Goal: Task Accomplishment & Management: Manage account settings

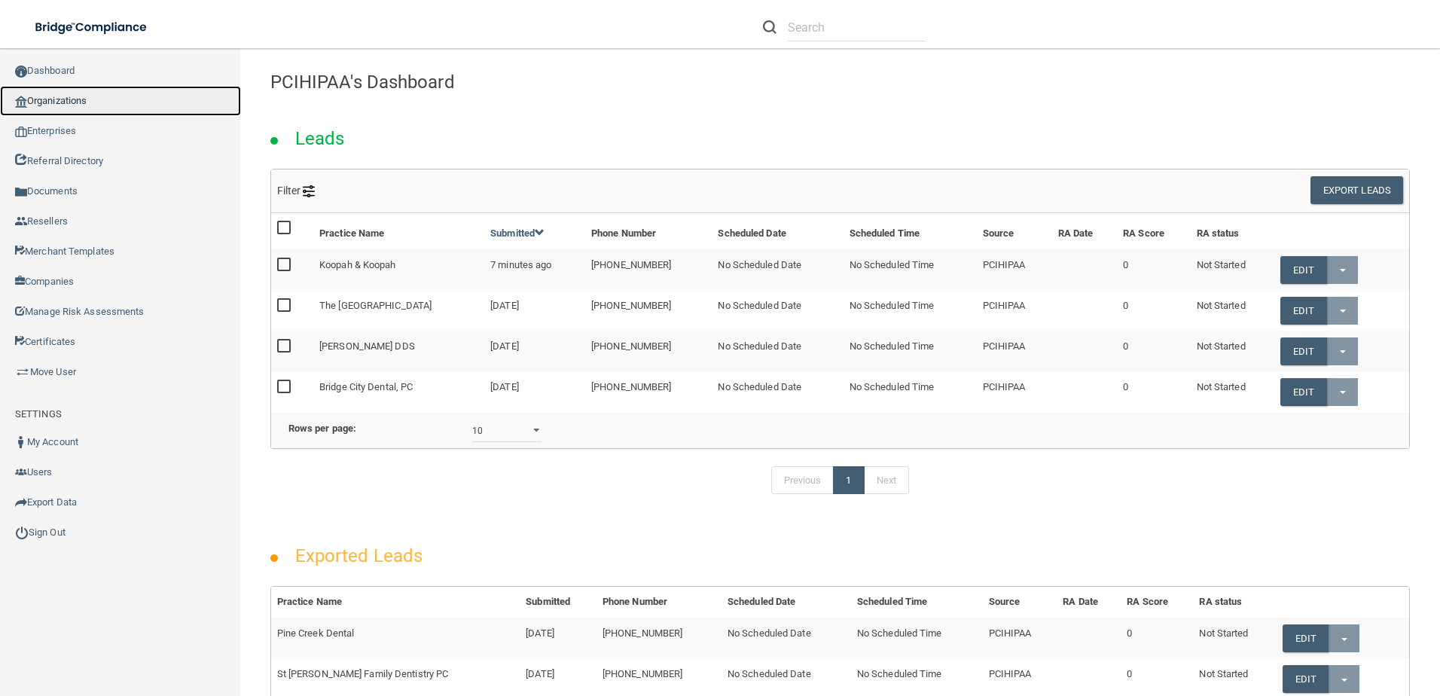
click at [90, 95] on link "Organizations" at bounding box center [120, 101] width 241 height 30
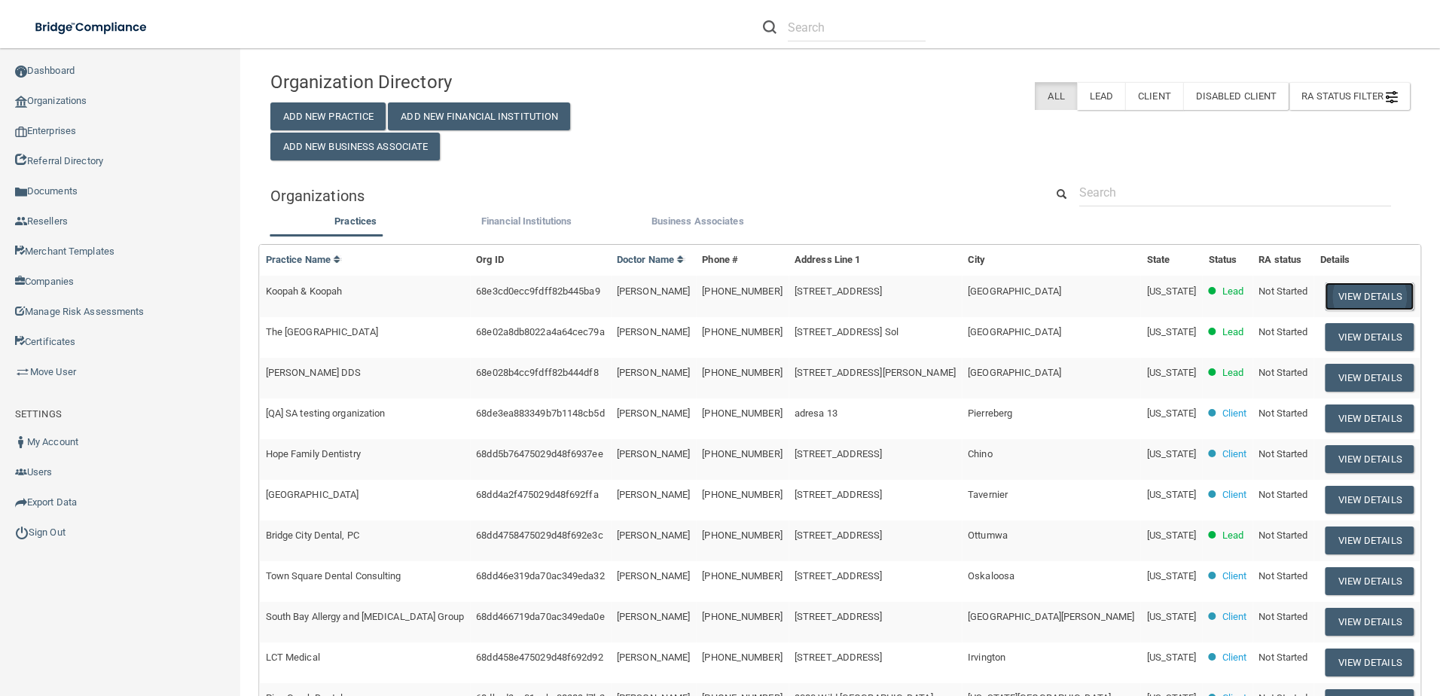
click at [1344, 293] on button "View Details" at bounding box center [1369, 296] width 89 height 28
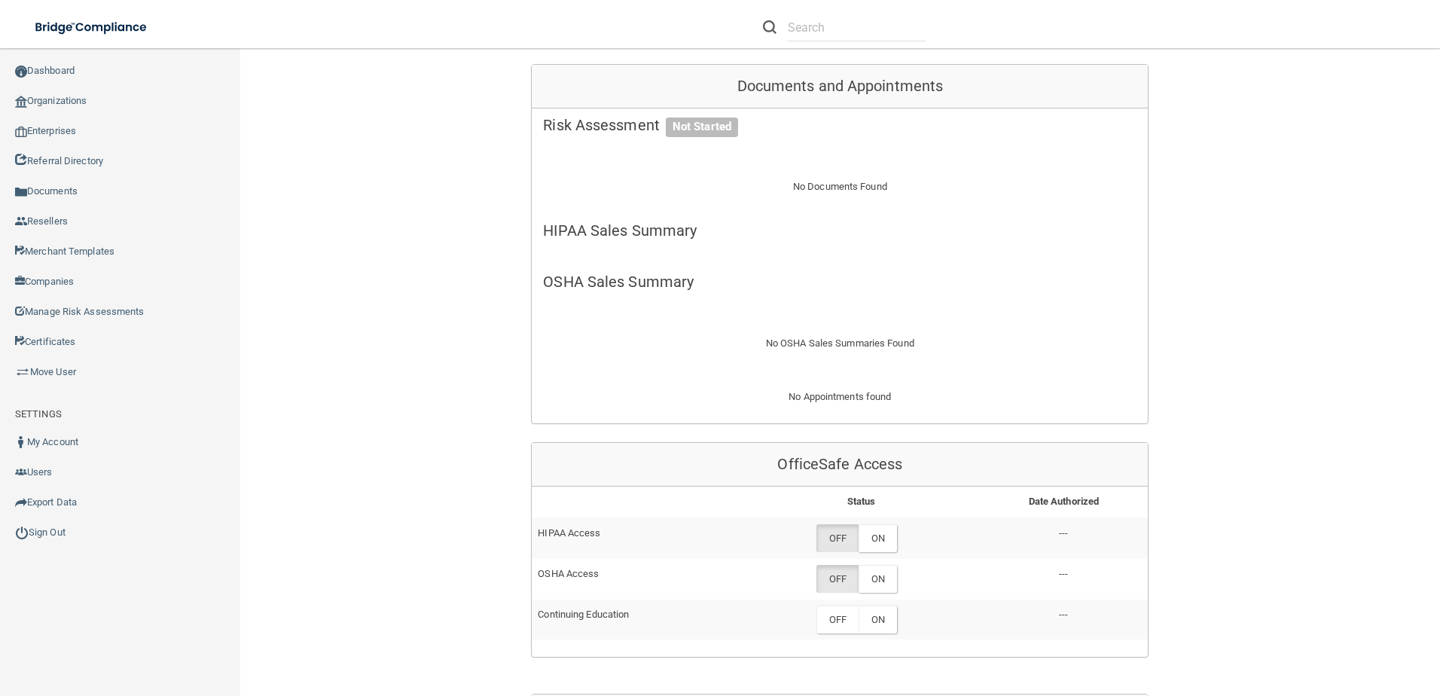
scroll to position [602, 0]
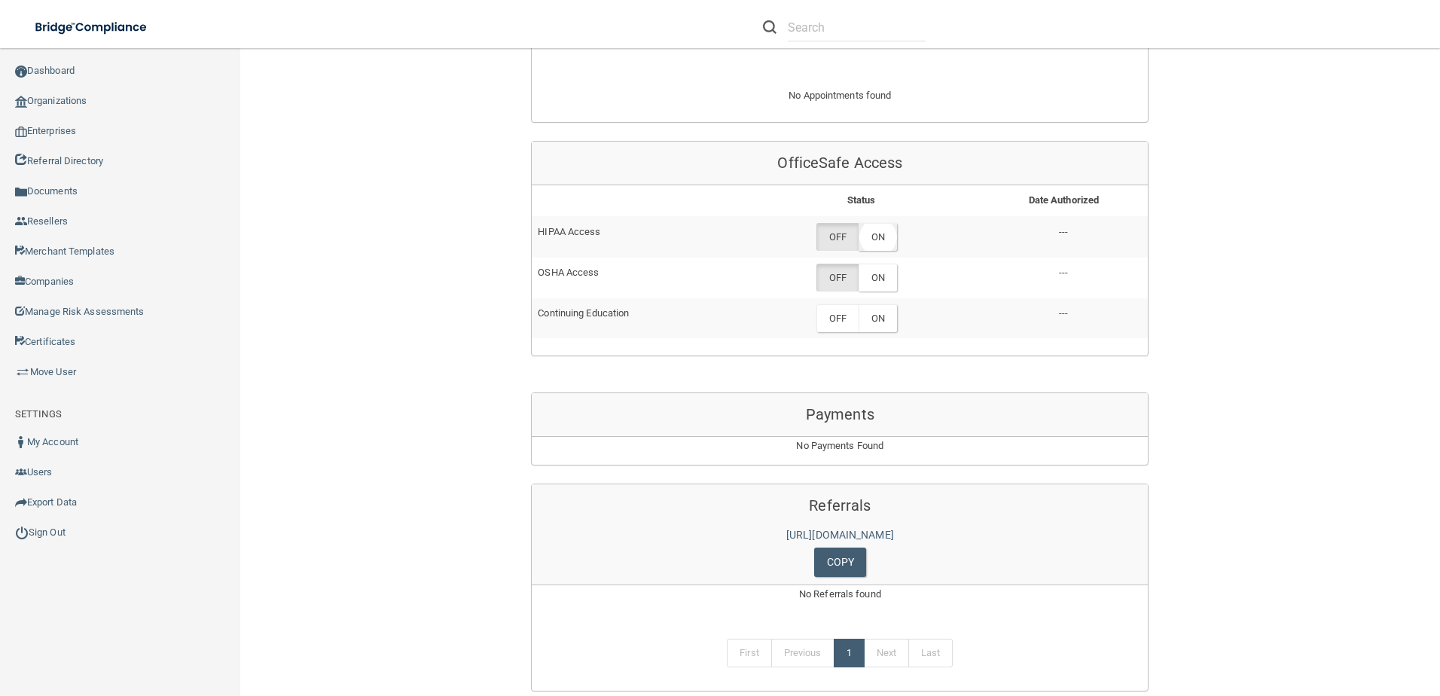
click at [872, 242] on label "ON" at bounding box center [877, 237] width 38 height 28
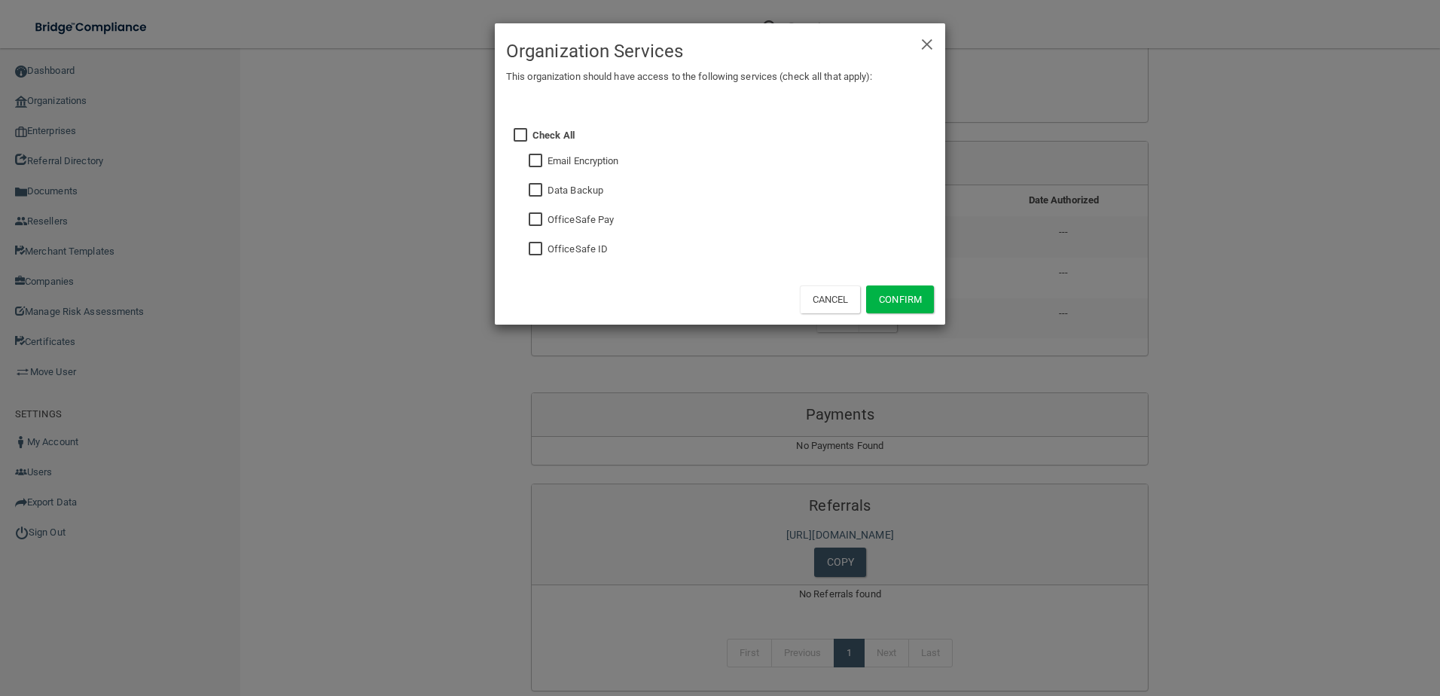
click at [537, 251] on input "checkbox" at bounding box center [537, 249] width 17 height 12
checkbox input "true"
click at [913, 306] on button "Confirm" at bounding box center [900, 299] width 68 height 28
click at [1084, 310] on div "× Close Organization Services This organization should have access to the follo…" at bounding box center [720, 348] width 1440 height 696
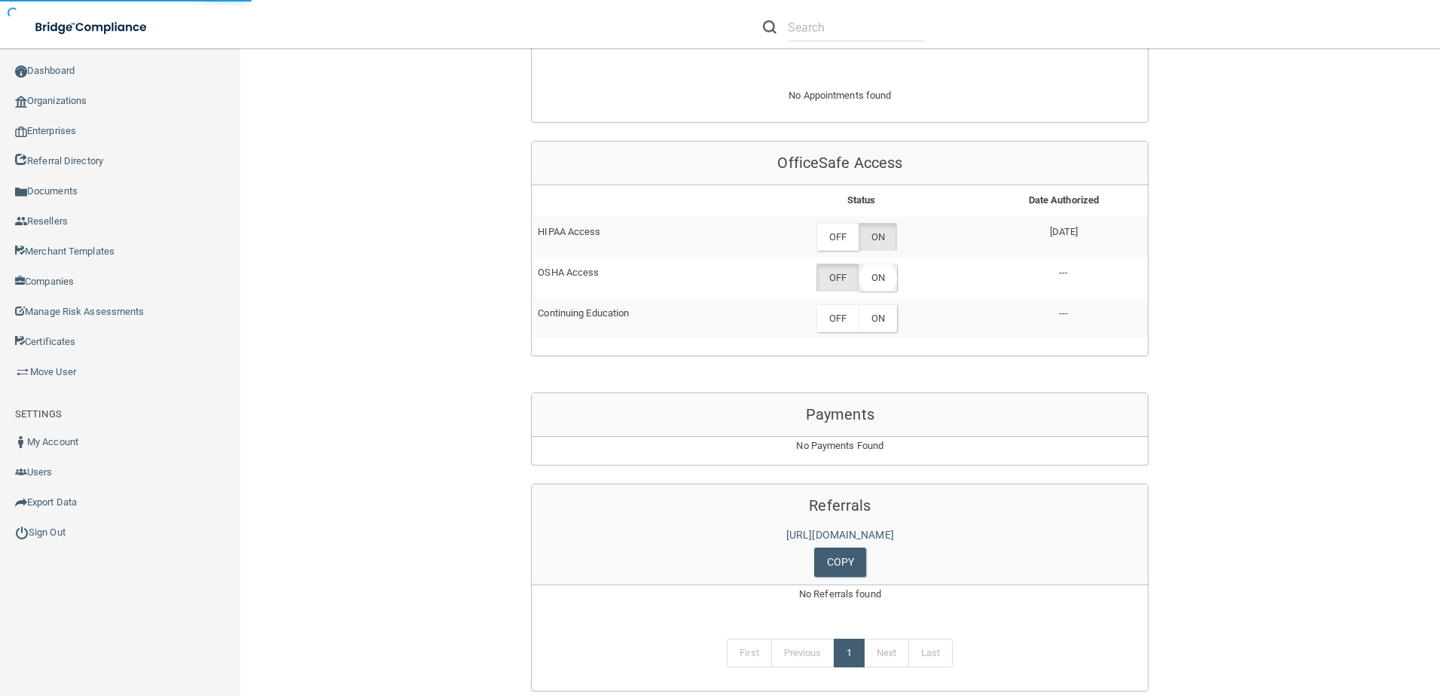
click at [882, 278] on label "ON" at bounding box center [877, 278] width 38 height 28
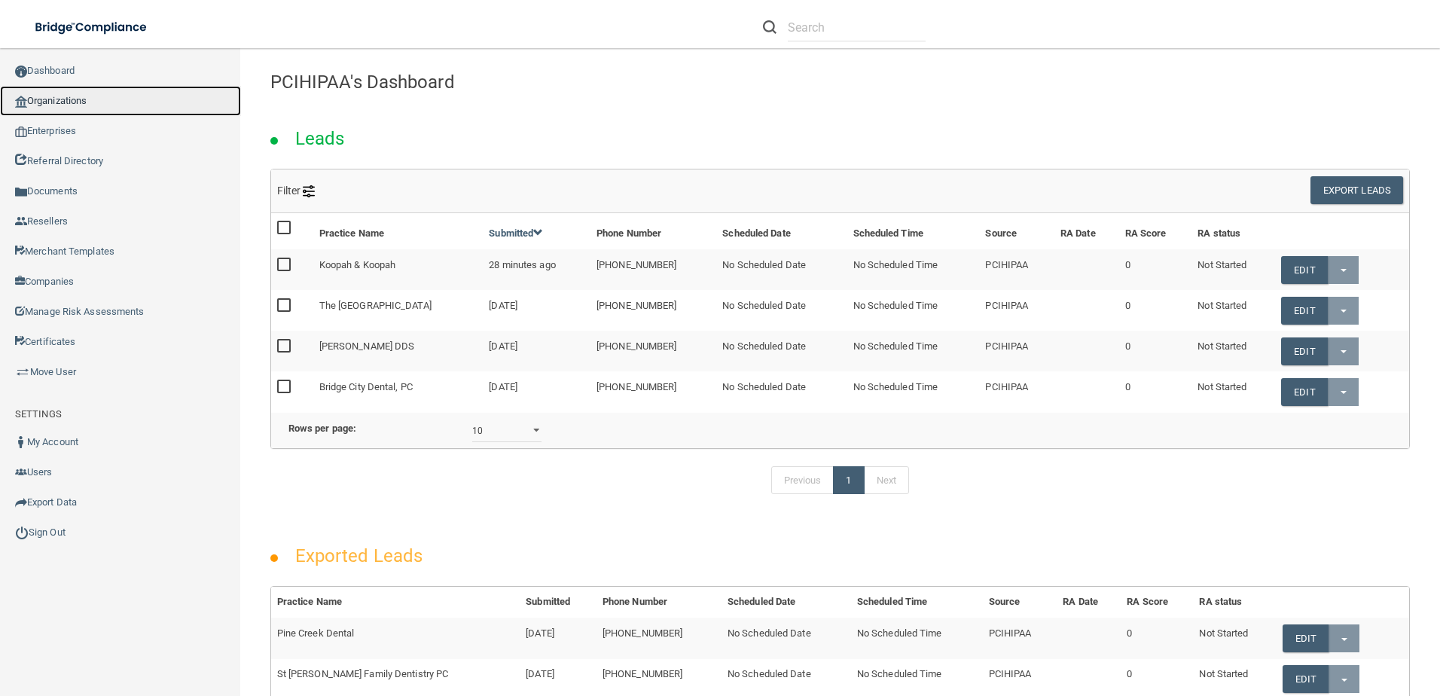
drag, startPoint x: 0, startPoint y: 0, endPoint x: 99, endPoint y: 93, distance: 136.4
click at [99, 93] on link "Organizations" at bounding box center [120, 101] width 241 height 30
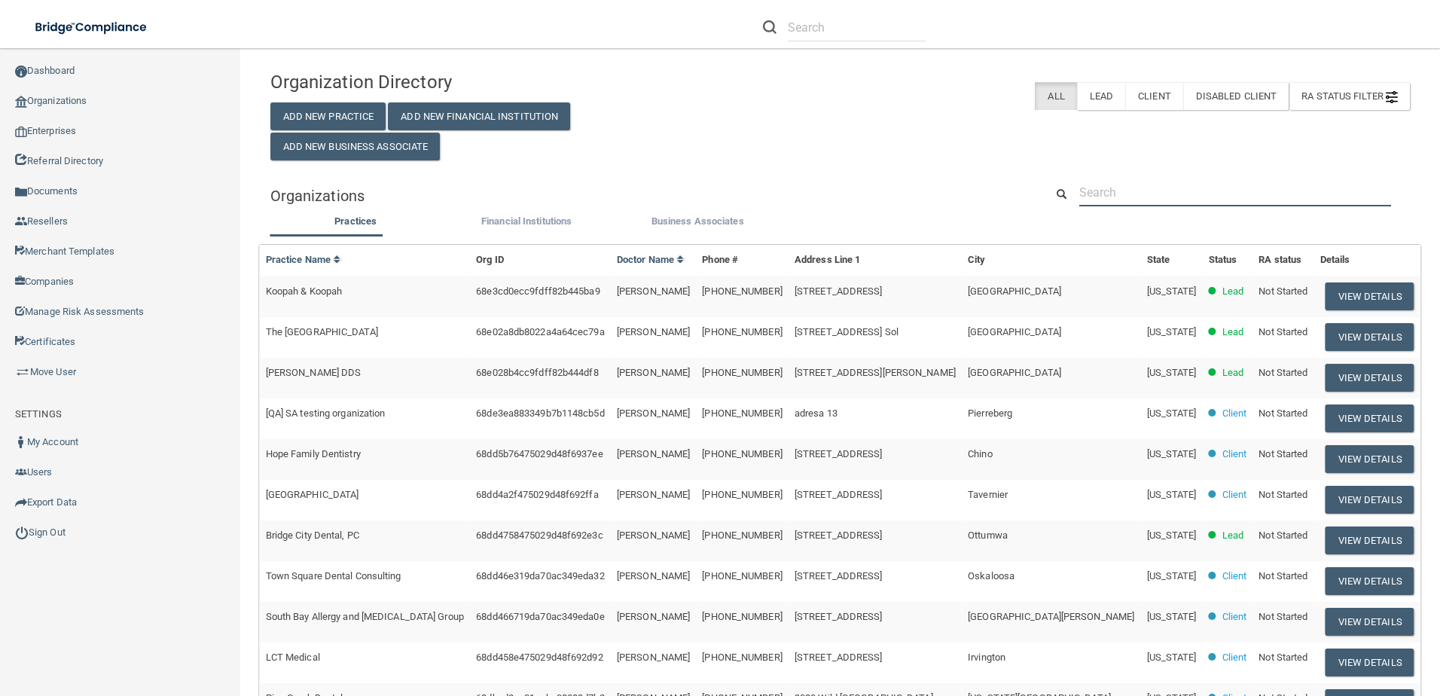
click at [1177, 203] on input "text" at bounding box center [1235, 192] width 312 height 28
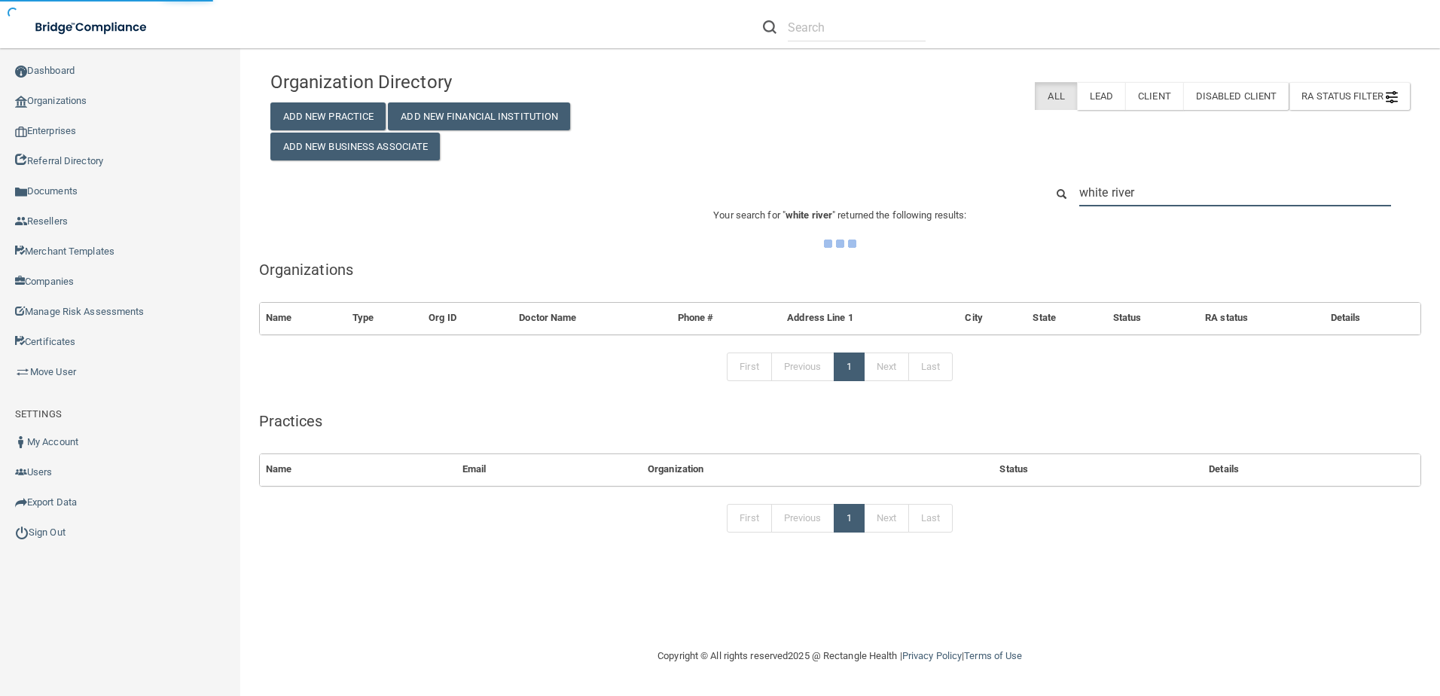
type input "white river"
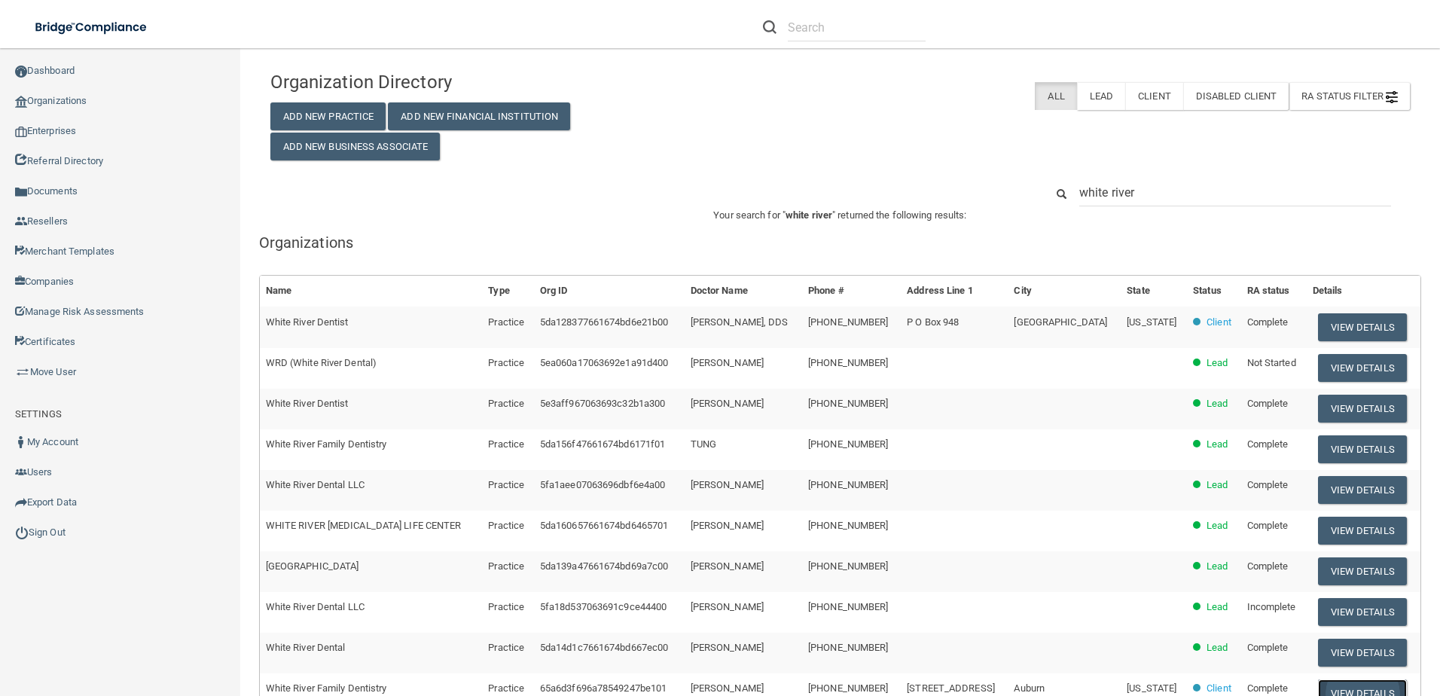
click at [1330, 685] on button "View Details" at bounding box center [1362, 693] width 89 height 28
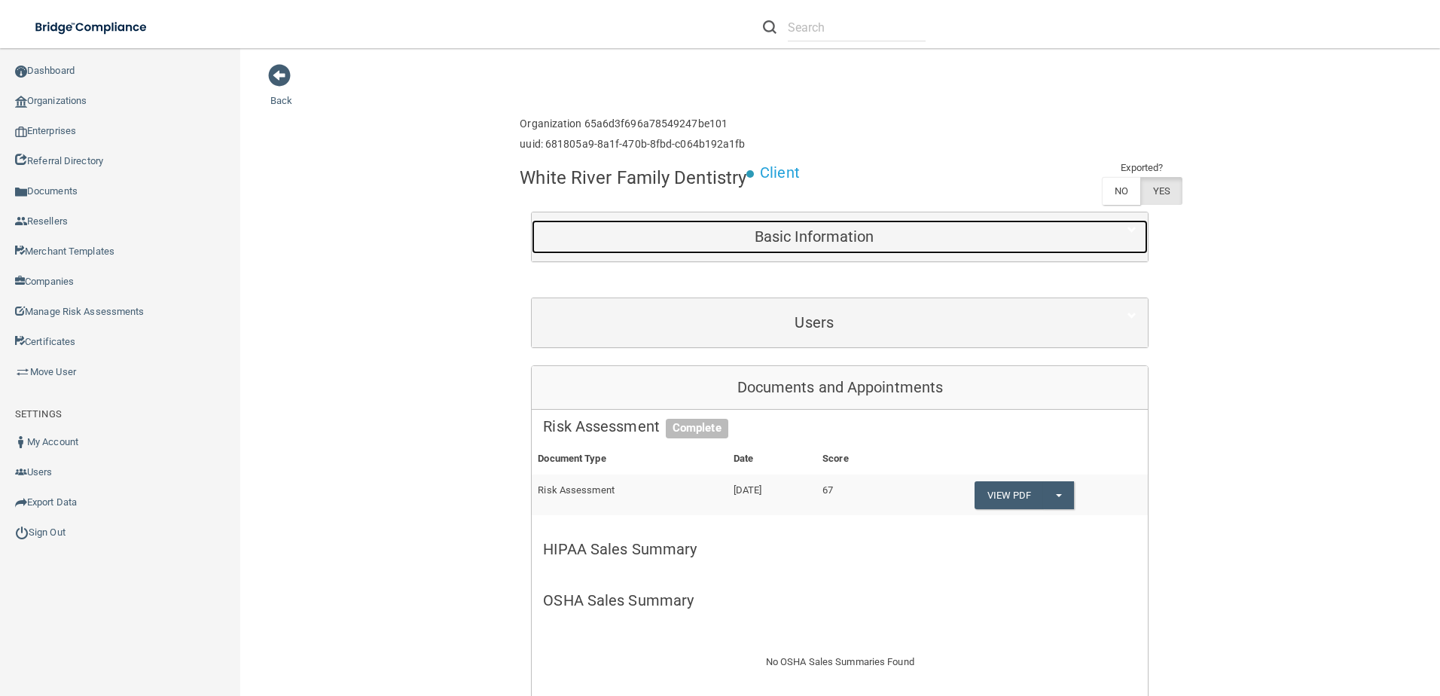
click at [849, 245] on h5 "Basic Information" at bounding box center [814, 236] width 542 height 17
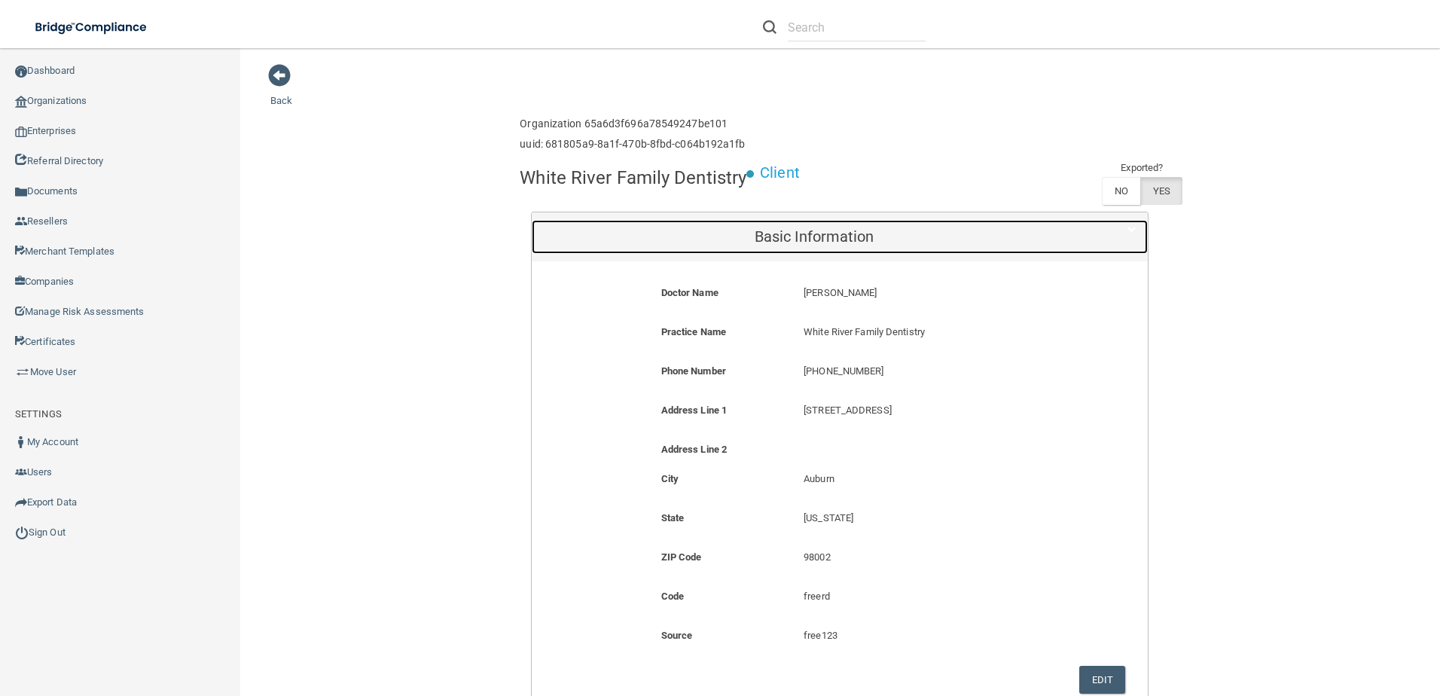
click at [831, 228] on h5 "Basic Information" at bounding box center [814, 236] width 542 height 17
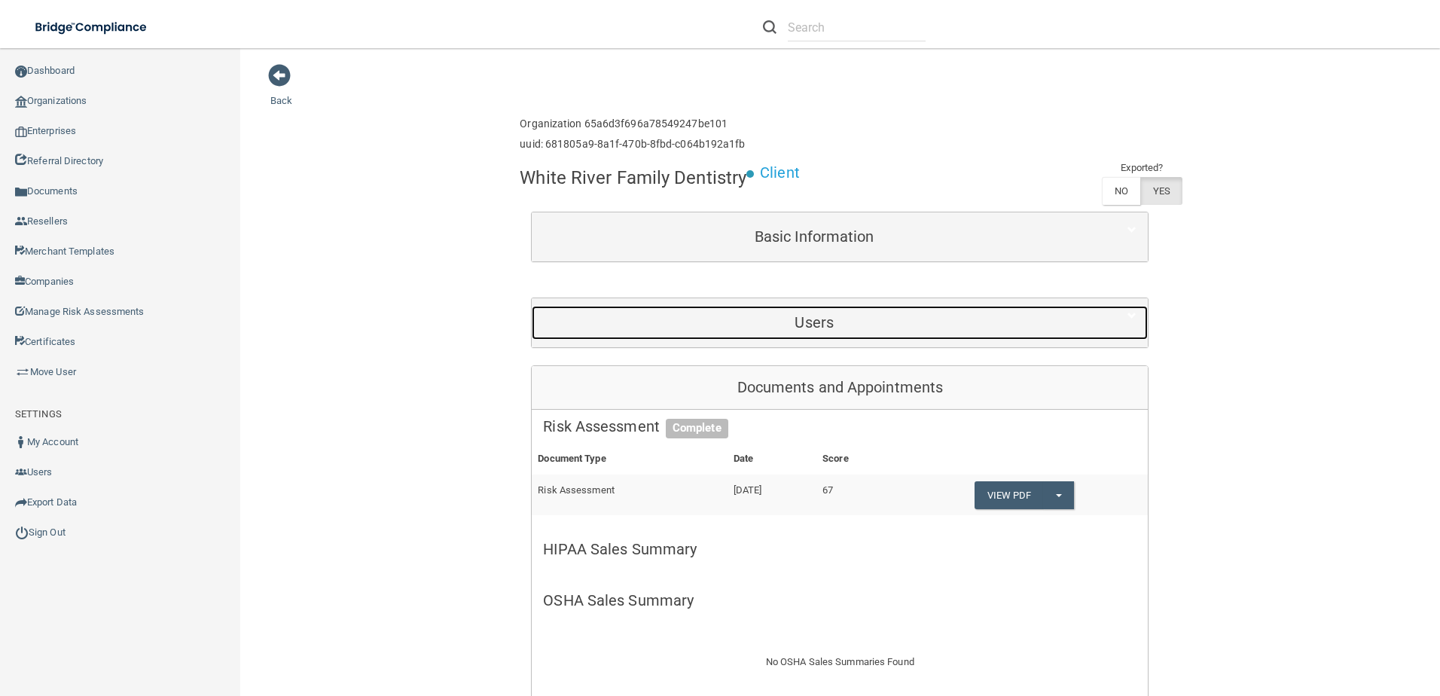
click at [806, 322] on h5 "Users" at bounding box center [814, 322] width 542 height 17
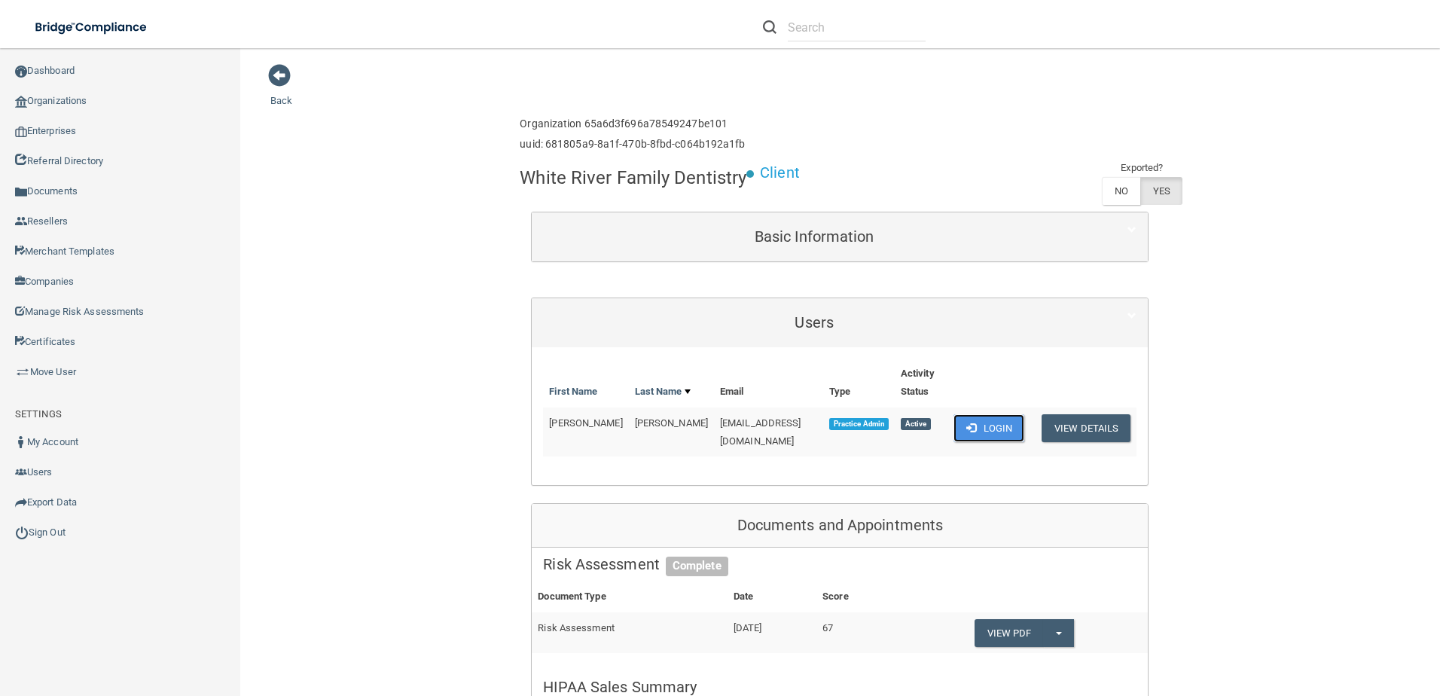
click at [983, 425] on button "Login" at bounding box center [989, 428] width 72 height 28
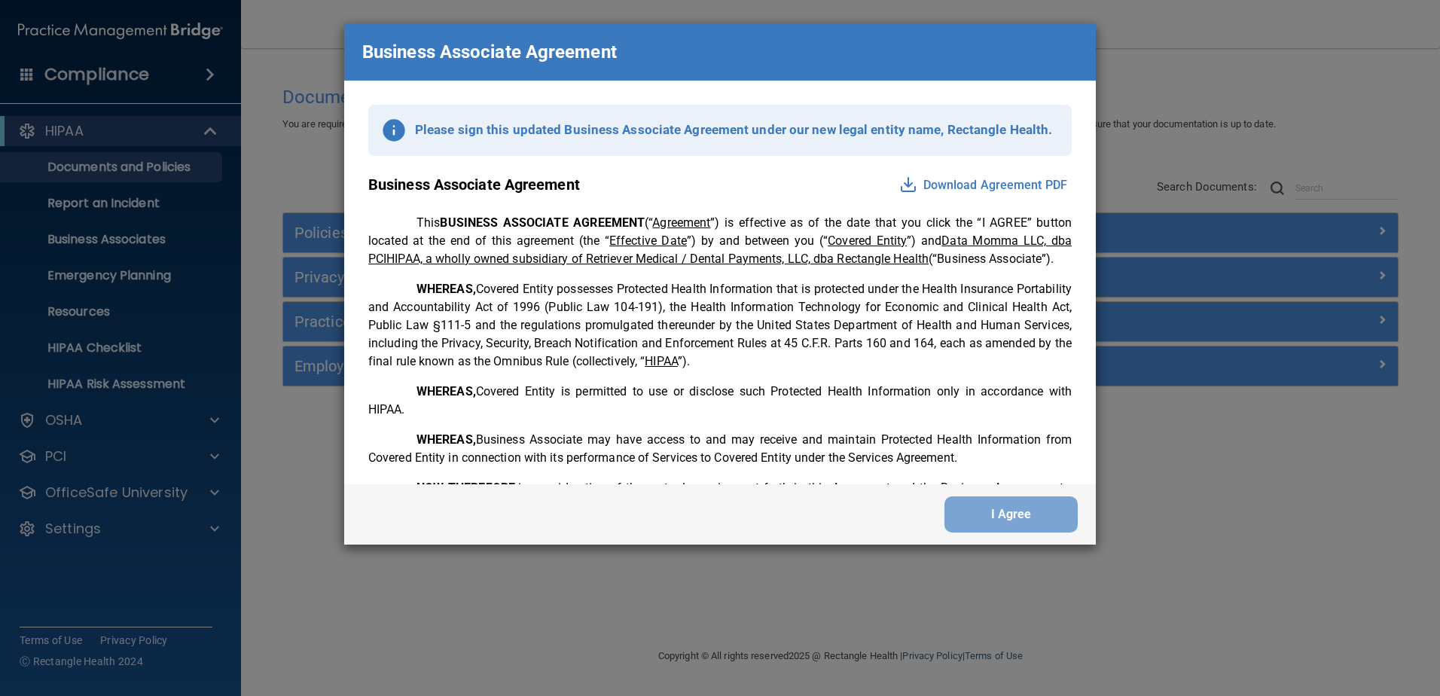
scroll to position [3071, 0]
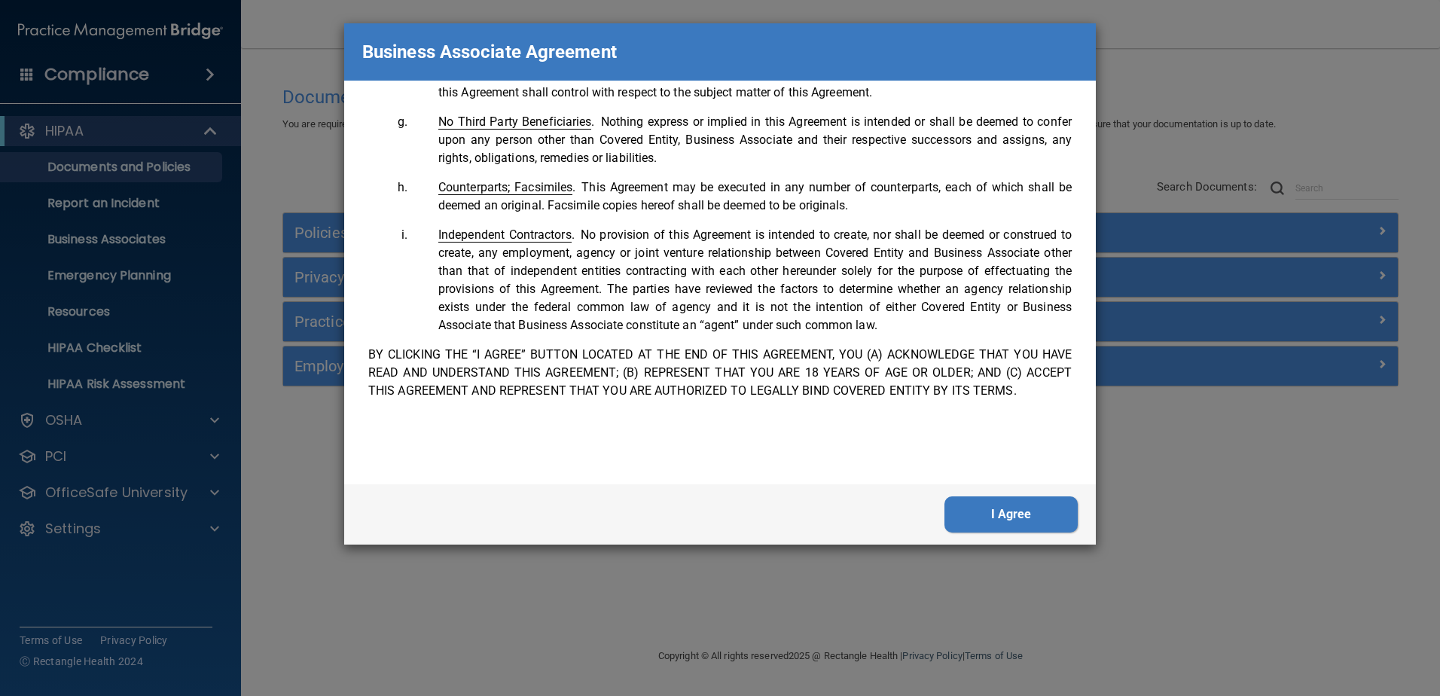
click at [1052, 516] on button "I Agree" at bounding box center [1010, 514] width 133 height 36
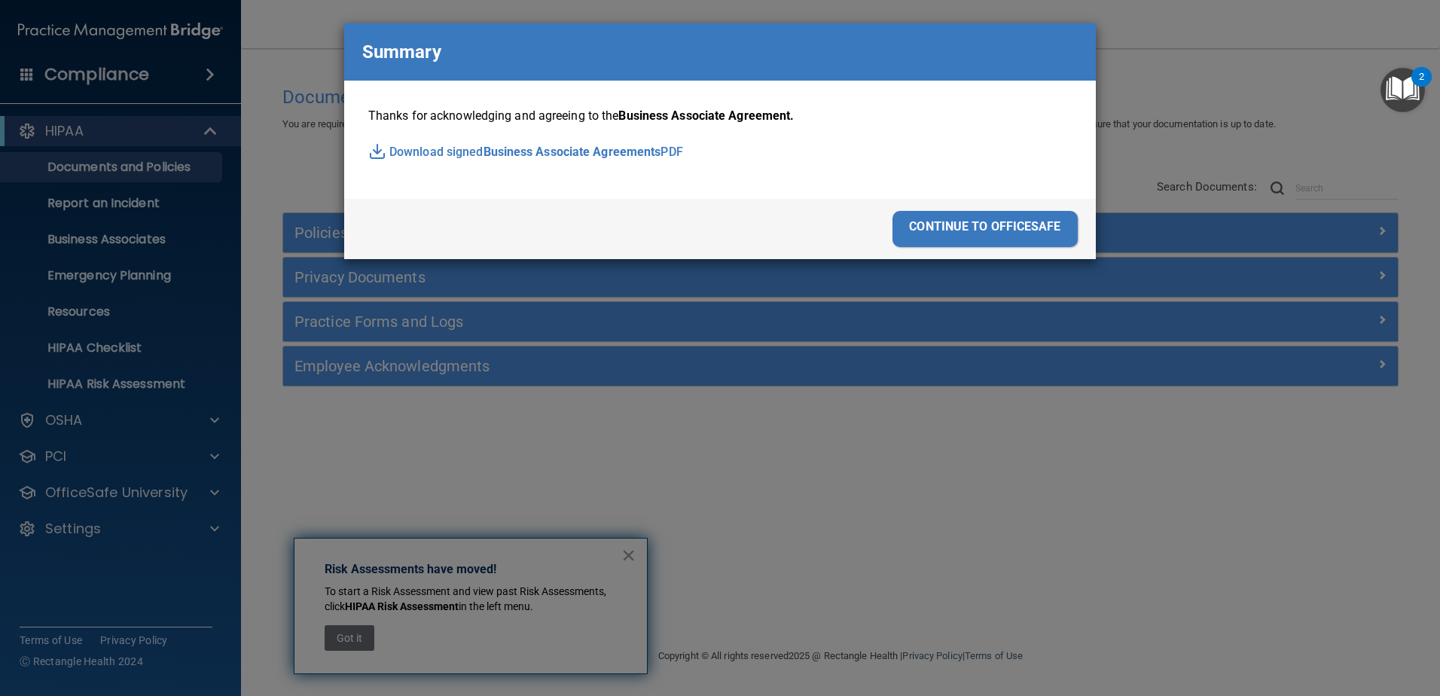
click at [995, 232] on div "continue to officesafe" at bounding box center [984, 229] width 185 height 36
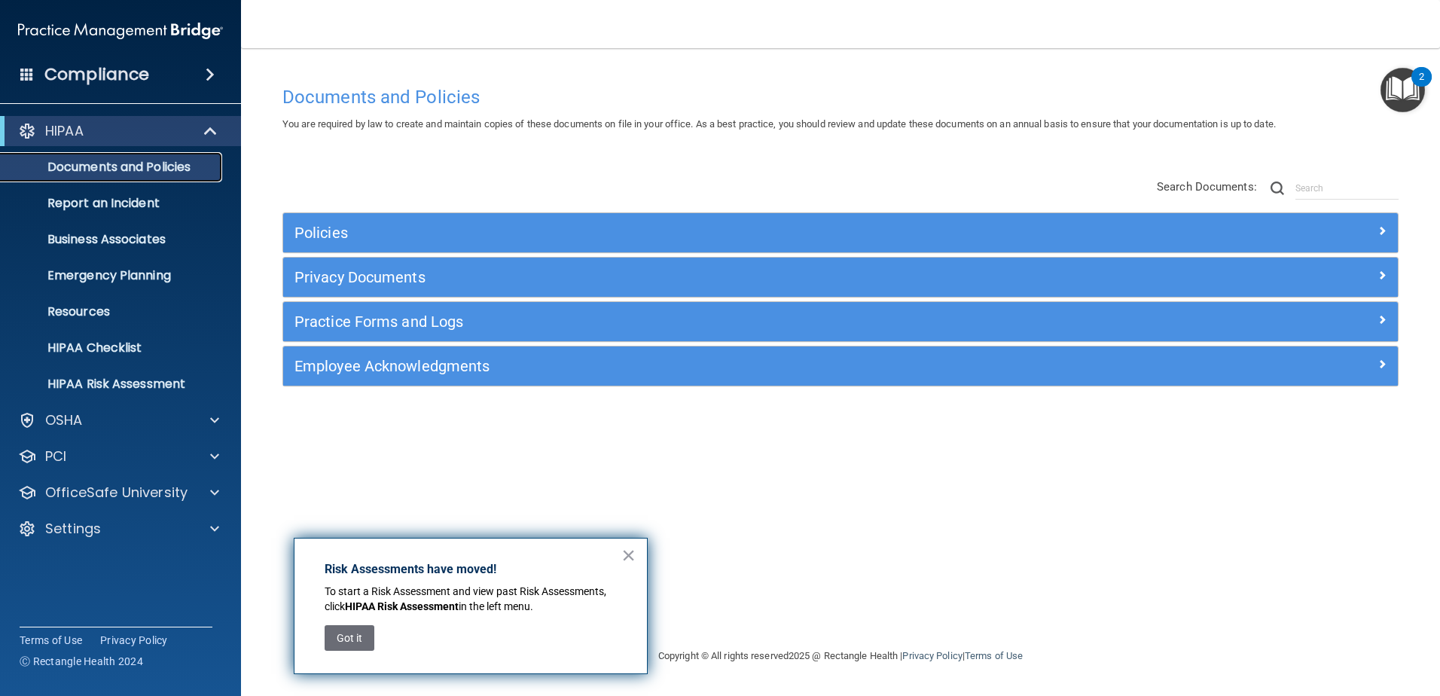
click at [157, 175] on link "Documents and Policies" at bounding box center [103, 167] width 237 height 30
click at [143, 209] on p "Report an Incident" at bounding box center [113, 203] width 206 height 15
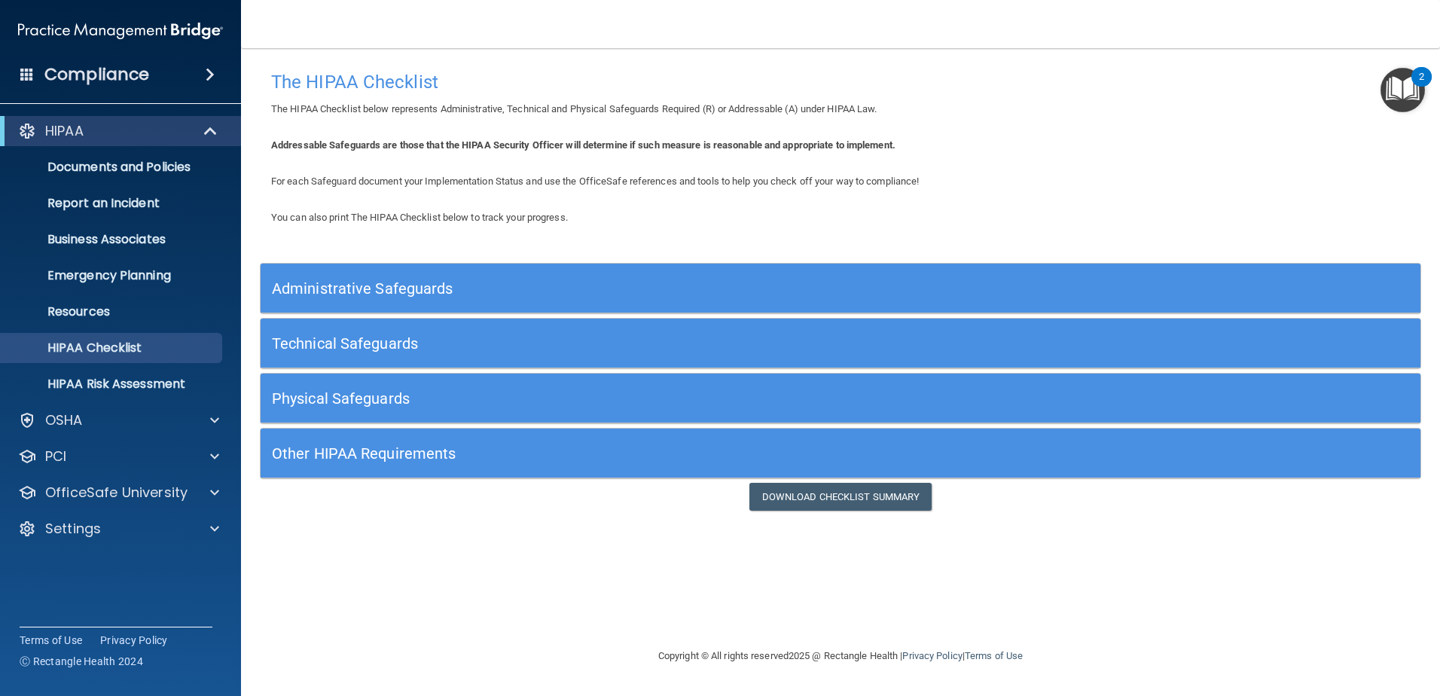
click at [360, 292] on h5 "Administrative Safeguards" at bounding box center [695, 288] width 847 height 17
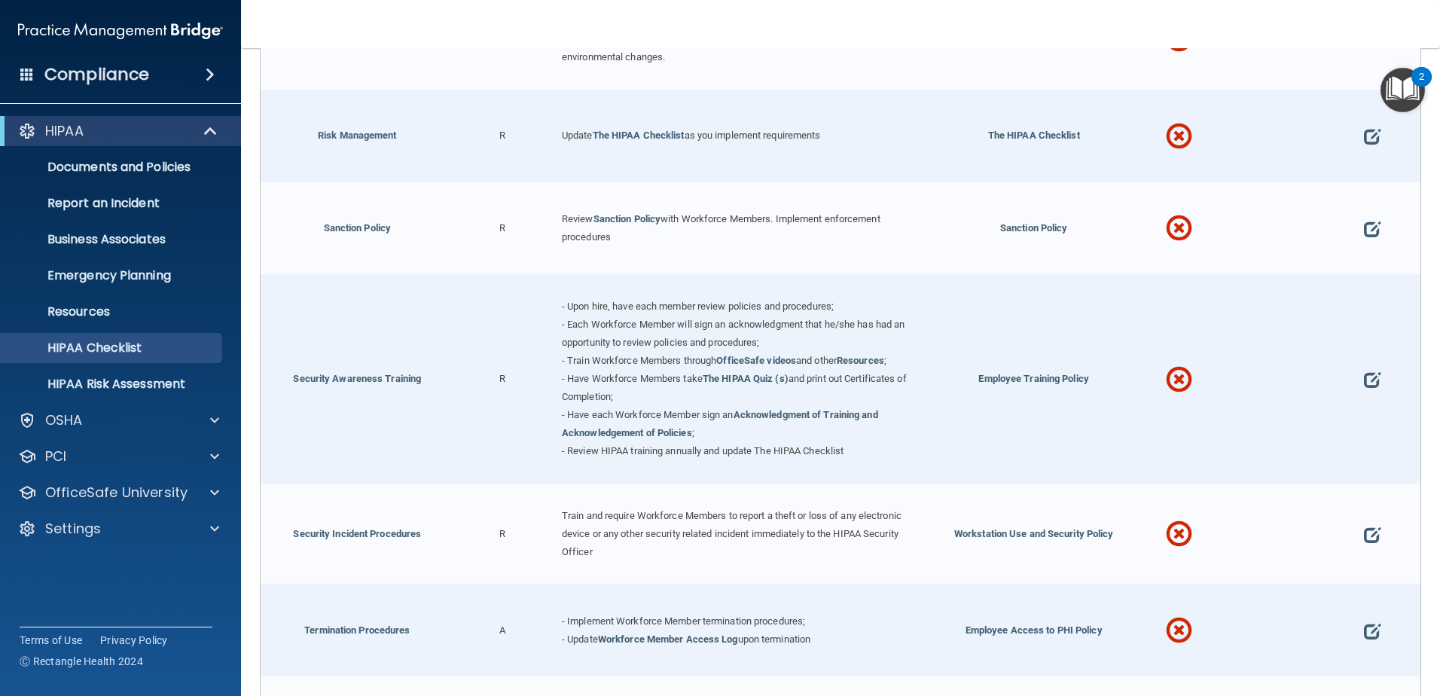
scroll to position [1465, 0]
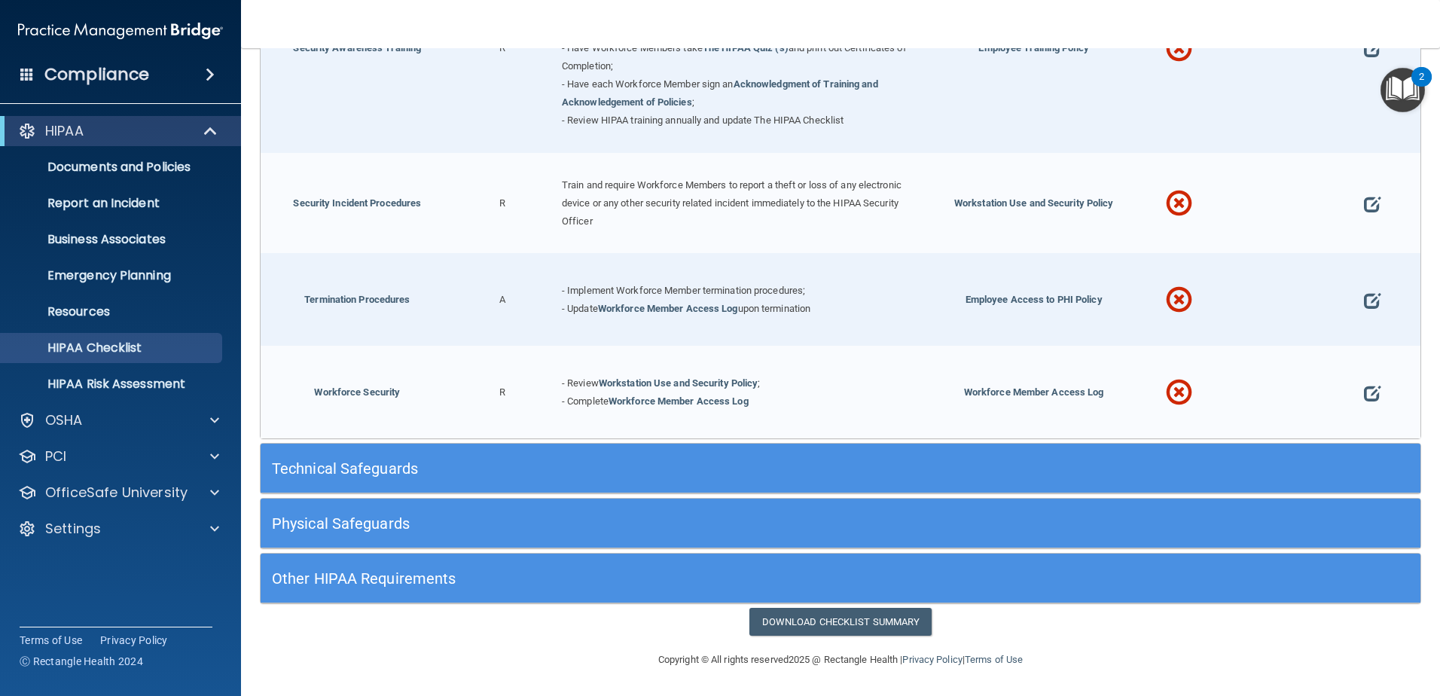
click at [354, 454] on div "Technical Safeguards" at bounding box center [696, 468] width 870 height 34
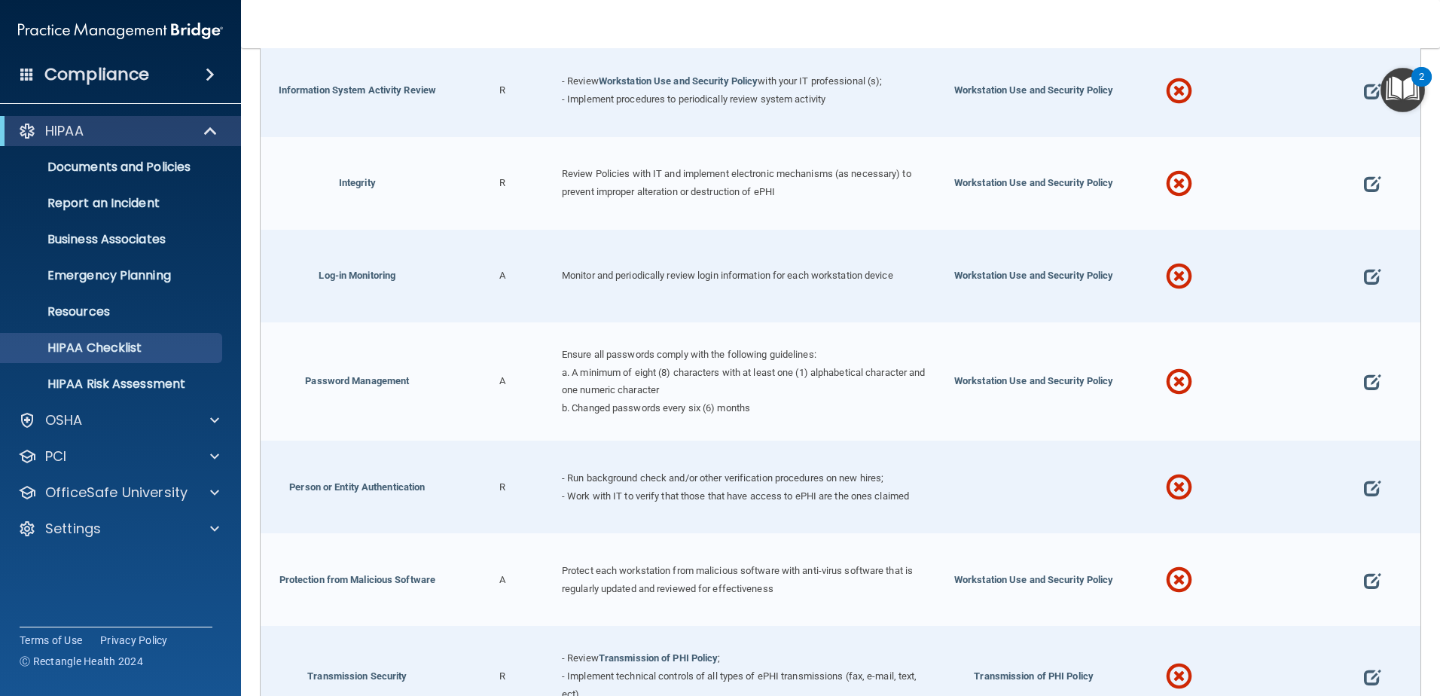
scroll to position [2765, 0]
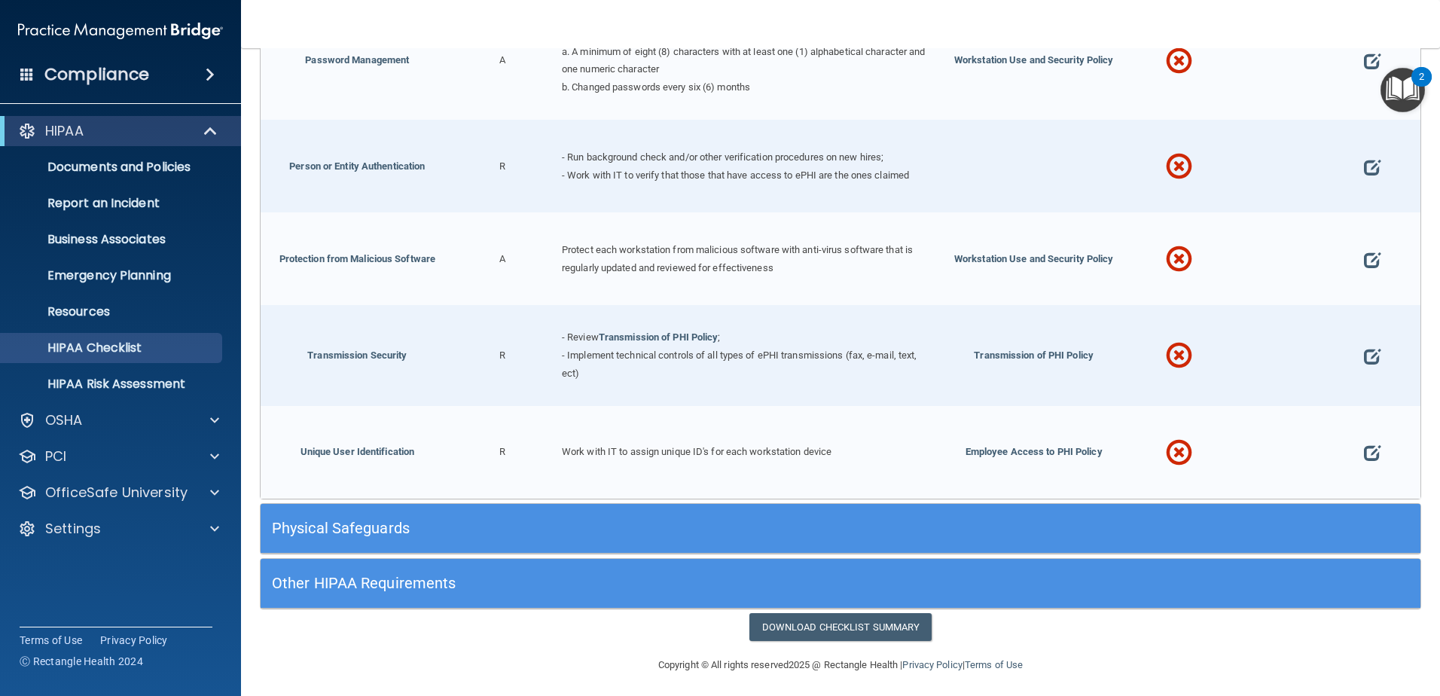
click at [413, 526] on h5 "Physical Safeguards" at bounding box center [695, 528] width 847 height 17
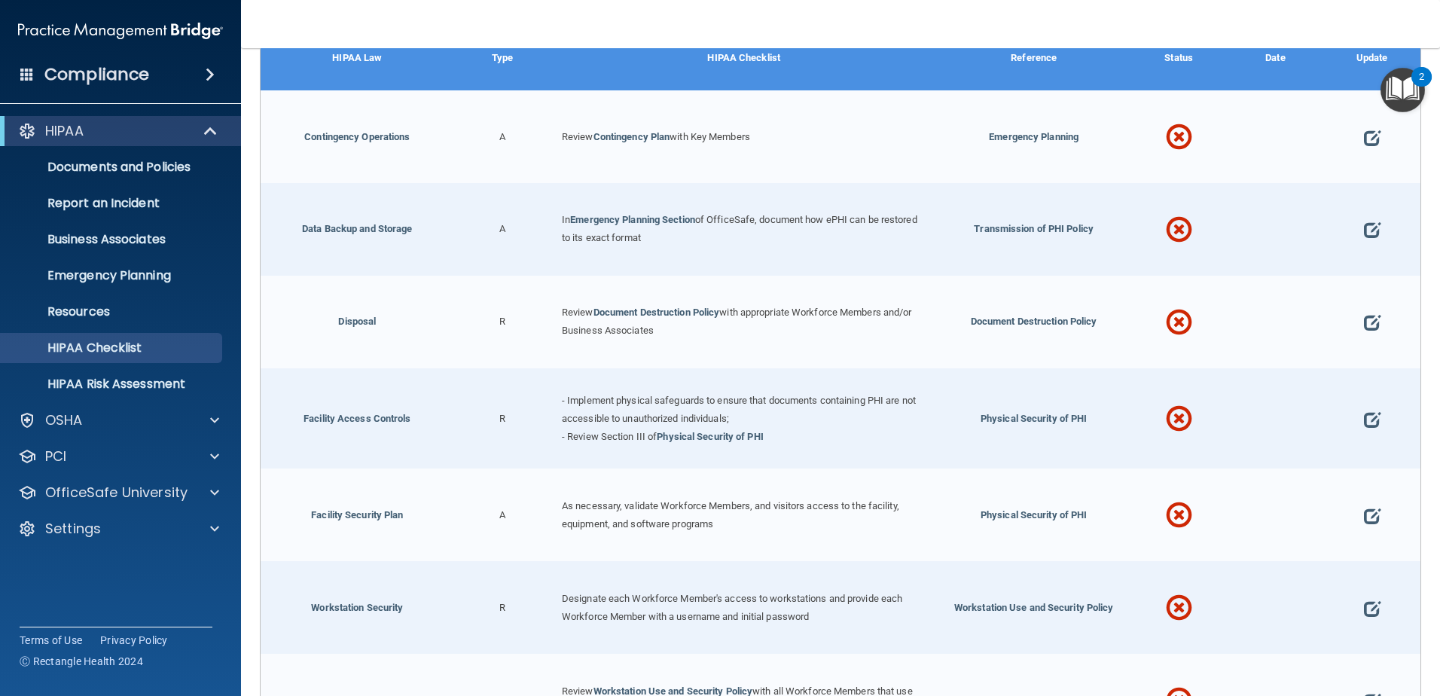
scroll to position [3479, 0]
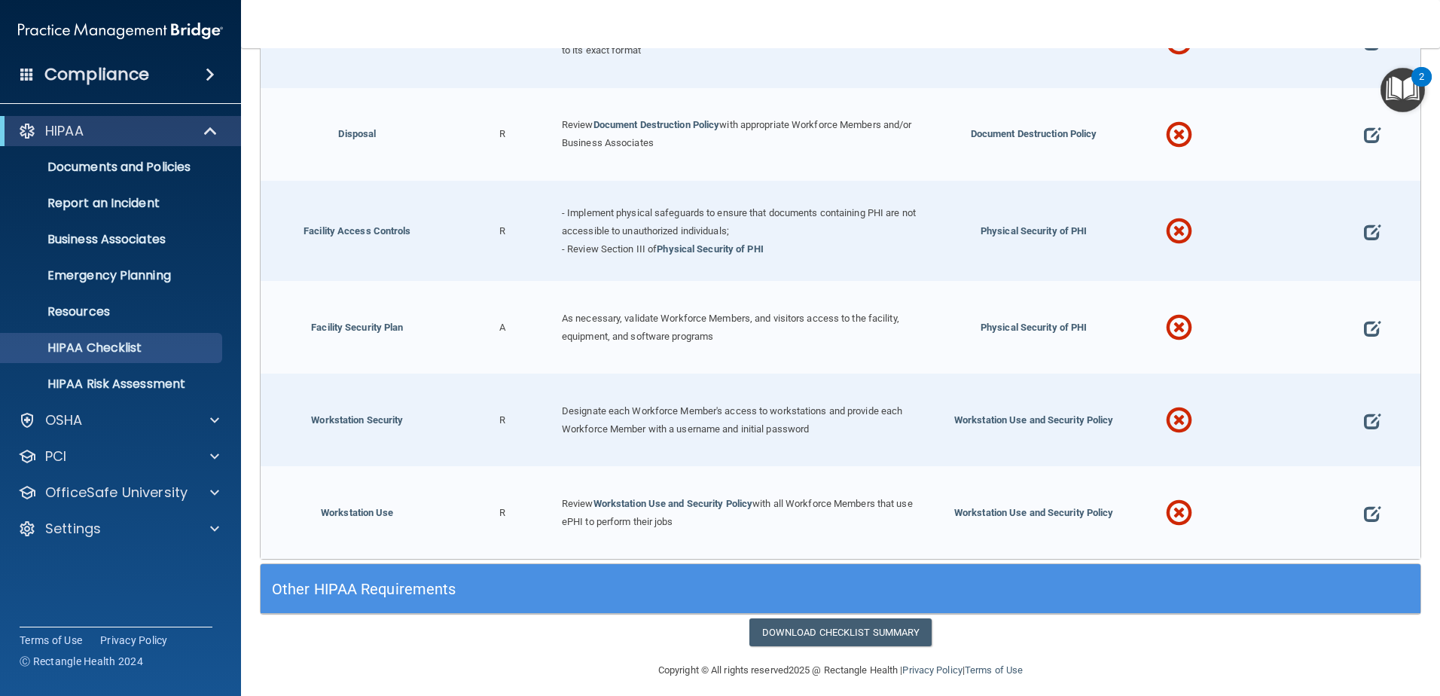
click at [358, 587] on div "Other HIPAA Requirements" at bounding box center [696, 589] width 870 height 34
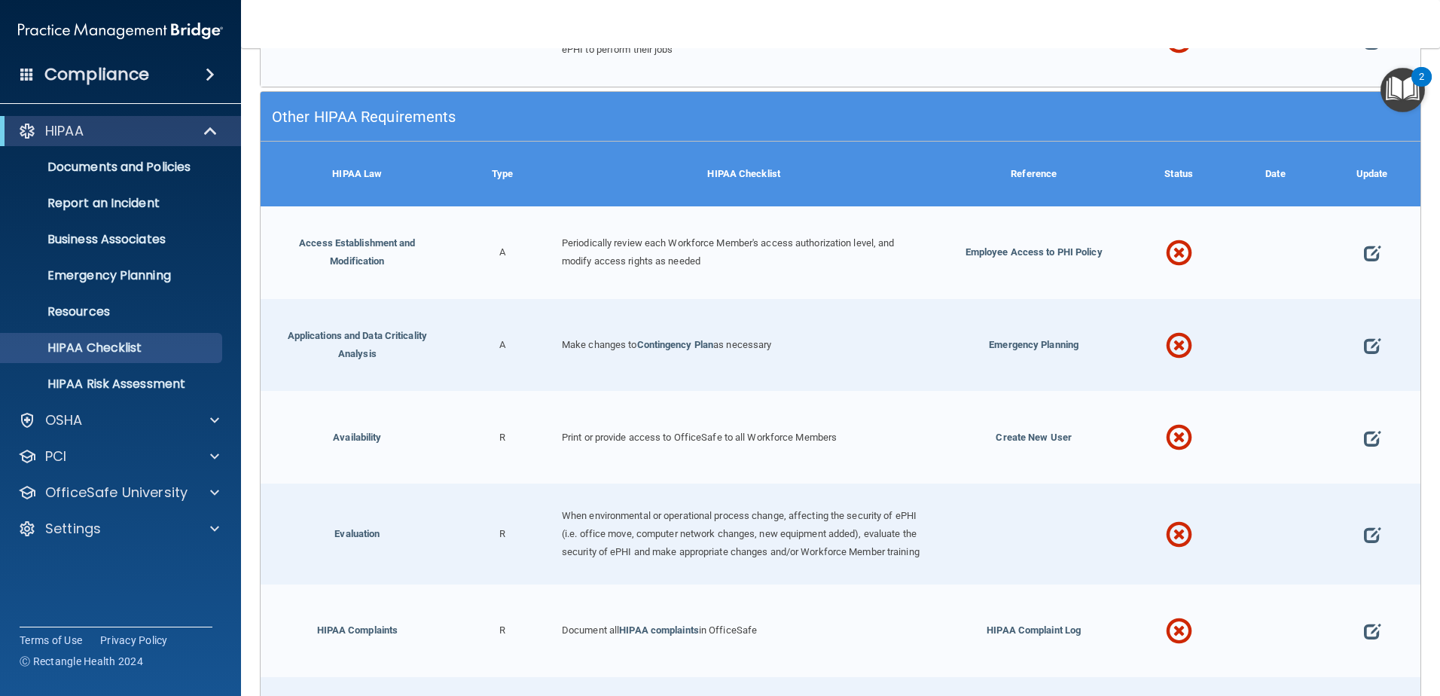
scroll to position [3575, 0]
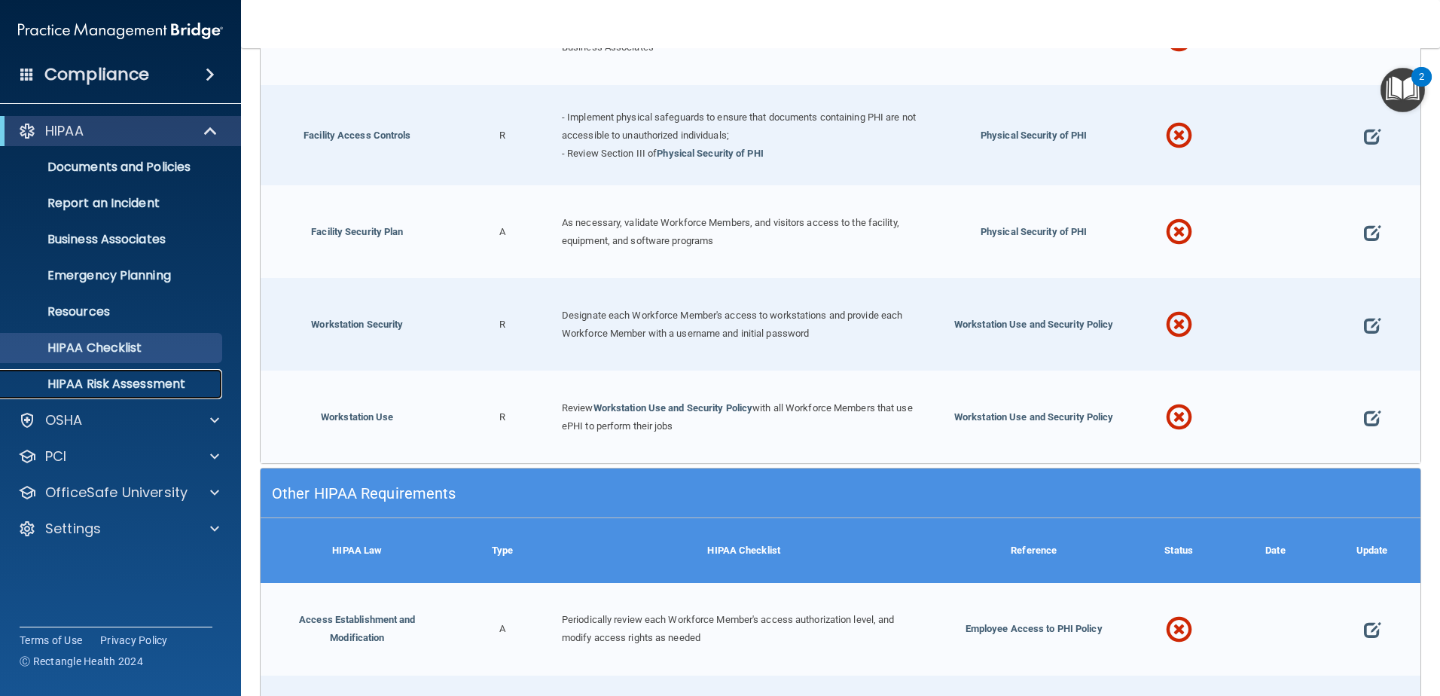
click at [118, 384] on p "HIPAA Risk Assessment" at bounding box center [113, 383] width 206 height 15
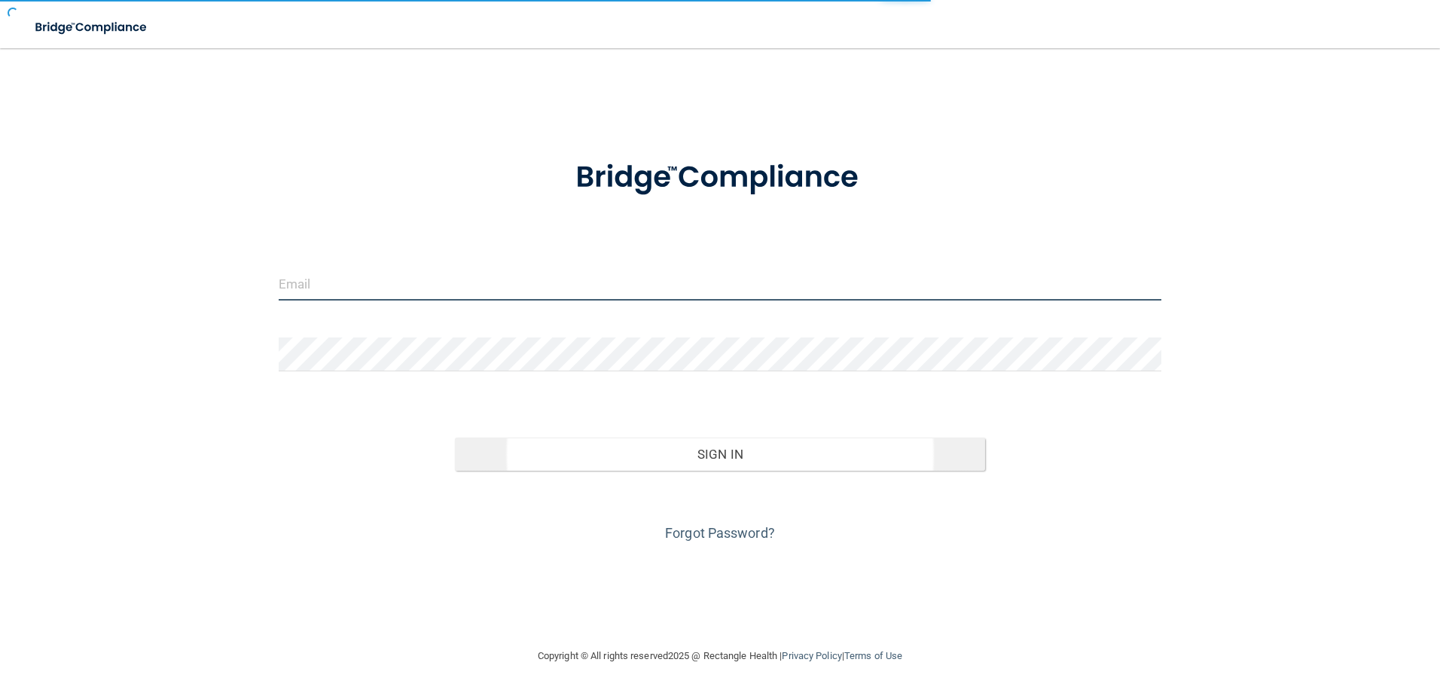
type input "[EMAIL_ADDRESS][DOMAIN_NAME]"
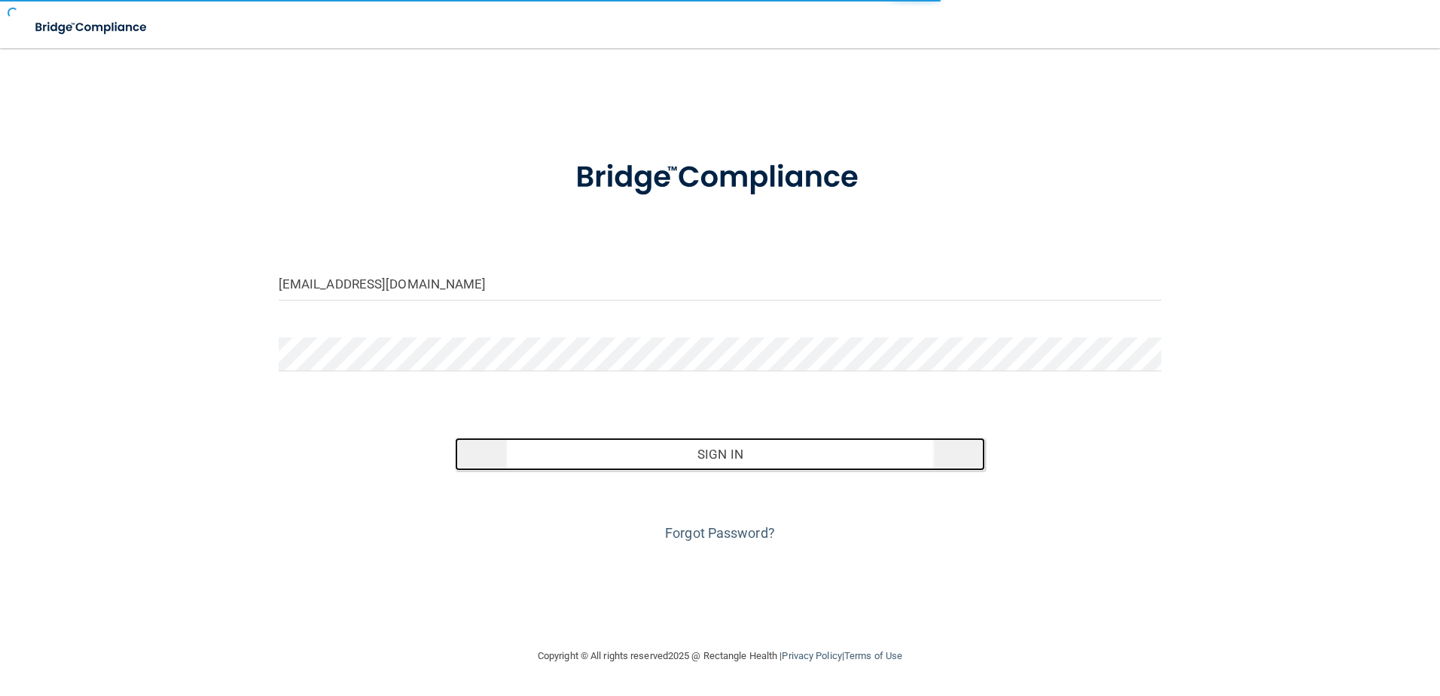
click at [810, 462] on button "Sign In" at bounding box center [720, 453] width 530 height 33
